Goal: Information Seeking & Learning: Learn about a topic

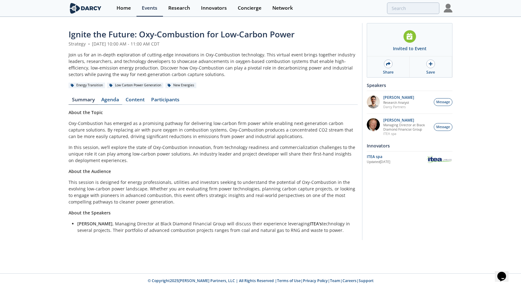
click at [109, 101] on link "Agenda" at bounding box center [110, 100] width 24 height 7
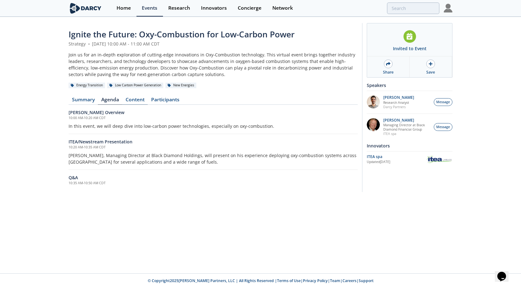
click at [131, 98] on link "Content" at bounding box center [135, 100] width 26 height 7
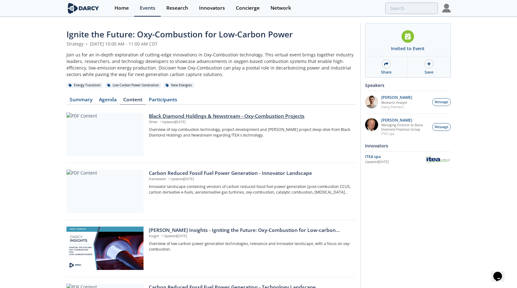
click at [125, 124] on div at bounding box center [104, 135] width 77 height 44
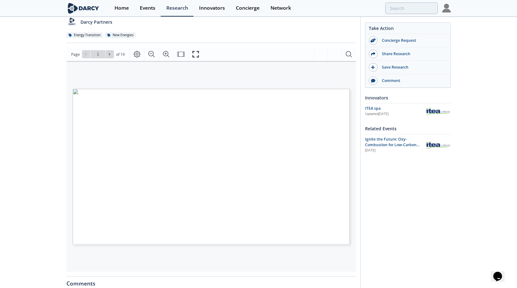
scroll to position [62, 0]
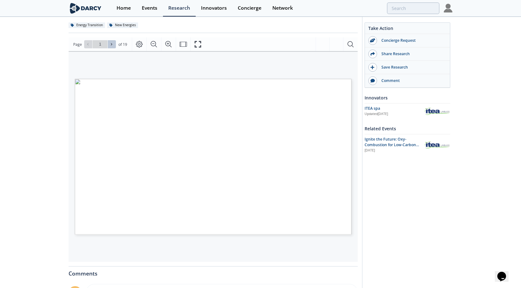
click at [114, 44] on span at bounding box center [112, 44] width 4 height 4
type input "2"
click at [90, 48] on button at bounding box center [88, 44] width 8 height 8
click at [111, 45] on icon at bounding box center [112, 44] width 4 height 4
click at [111, 45] on icon at bounding box center [111, 44] width 1 height 2
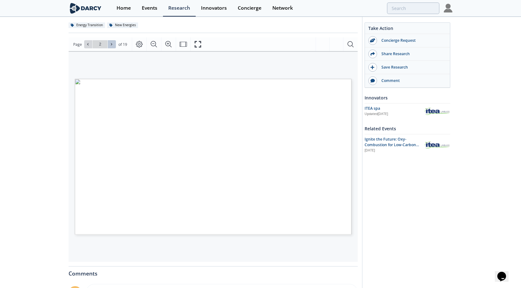
type input "3"
click at [111, 45] on icon at bounding box center [111, 44] width 1 height 2
type input "4"
click at [111, 45] on icon at bounding box center [111, 44] width 1 height 2
type input "5"
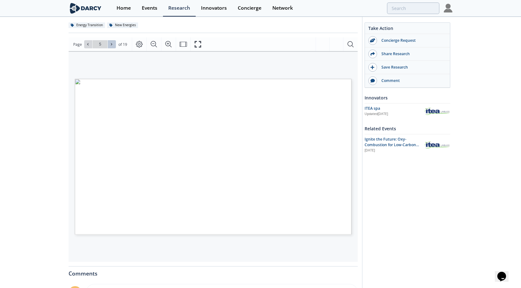
click at [111, 45] on icon at bounding box center [111, 44] width 1 height 2
type input "6"
click at [111, 45] on icon at bounding box center [111, 44] width 1 height 2
type input "7"
click at [87, 44] on icon at bounding box center [87, 44] width 1 height 2
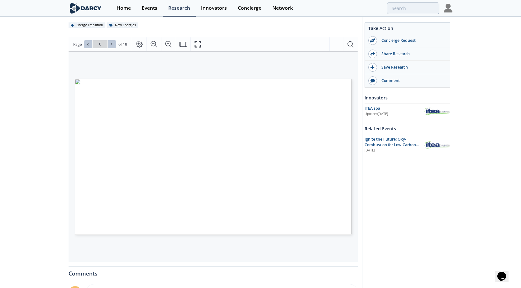
click at [109, 46] on button at bounding box center [112, 44] width 8 height 8
click at [110, 46] on icon at bounding box center [112, 44] width 4 height 4
type input "8"
click at [110, 46] on icon at bounding box center [112, 44] width 4 height 4
type input "9"
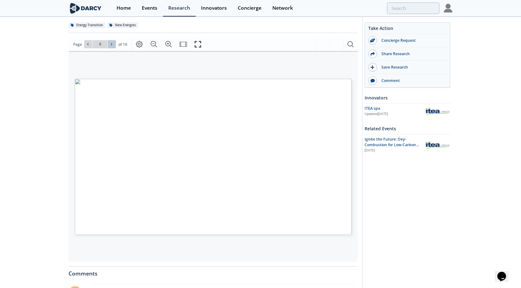
click at [110, 46] on icon at bounding box center [112, 44] width 4 height 4
type input "10"
click at [110, 46] on icon at bounding box center [112, 44] width 4 height 4
type input "11"
click at [110, 46] on icon at bounding box center [112, 44] width 4 height 4
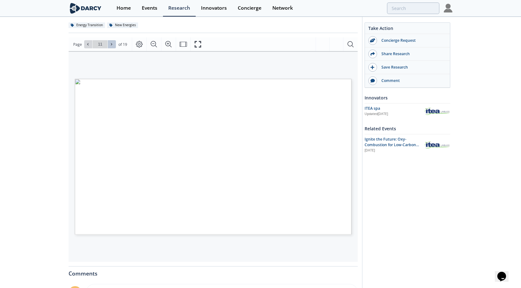
type input "12"
click at [110, 46] on icon at bounding box center [112, 44] width 4 height 4
type input "13"
click at [110, 46] on icon at bounding box center [112, 44] width 4 height 4
type input "14"
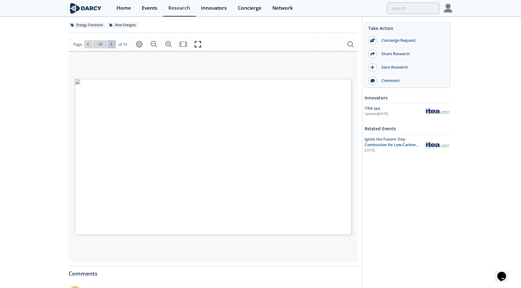
click at [110, 46] on icon at bounding box center [112, 44] width 4 height 4
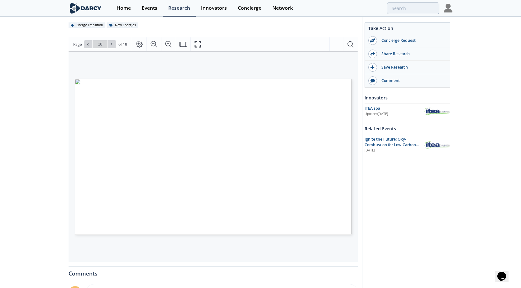
type input "19"
click at [109, 46] on div "Go to Page 19" at bounding box center [100, 44] width 32 height 8
